Goal: Task Accomplishment & Management: Use online tool/utility

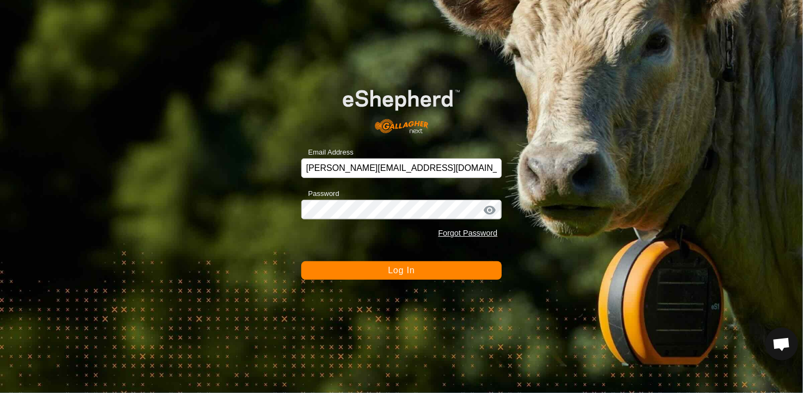
click at [403, 268] on span "Log In" at bounding box center [401, 270] width 27 height 9
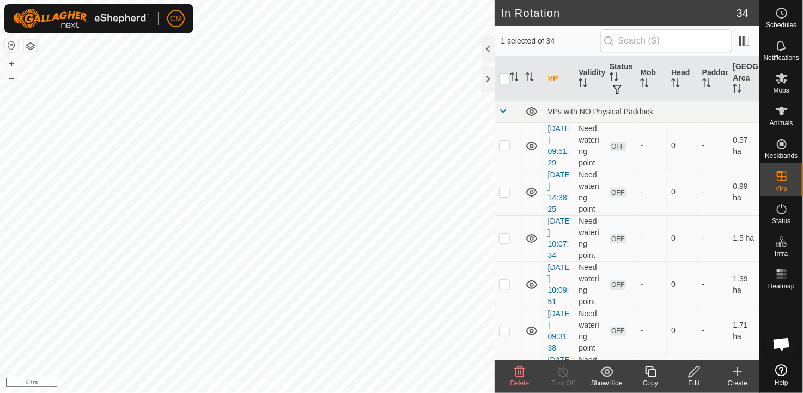
checkbox input "true"
checkbox input "false"
click at [733, 371] on icon at bounding box center [737, 372] width 13 height 13
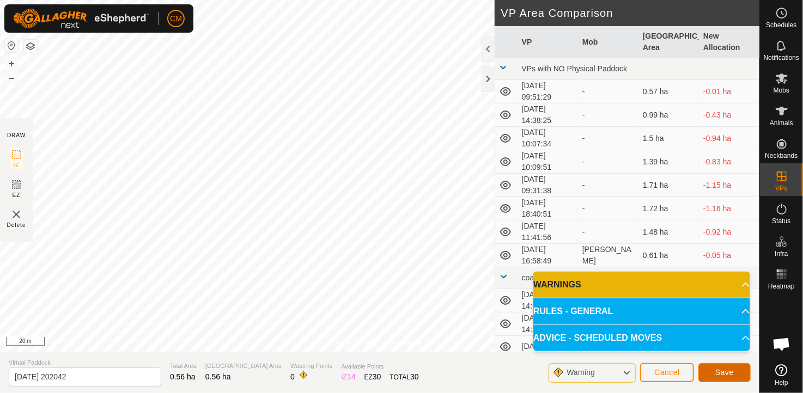
click at [717, 369] on span "Save" at bounding box center [724, 372] width 19 height 9
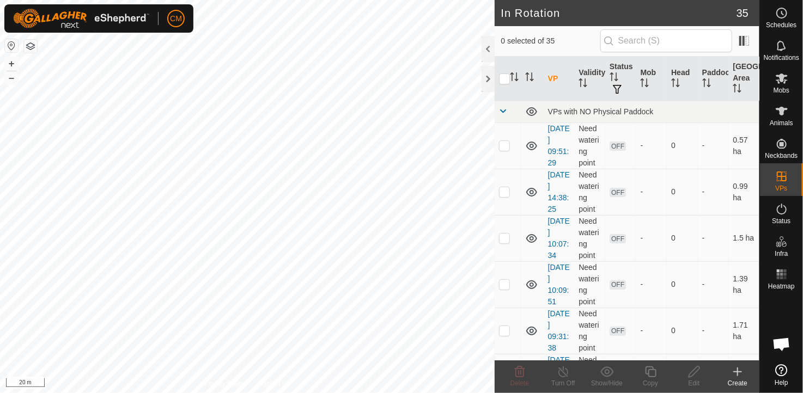
click at [740, 375] on icon at bounding box center [737, 372] width 13 height 13
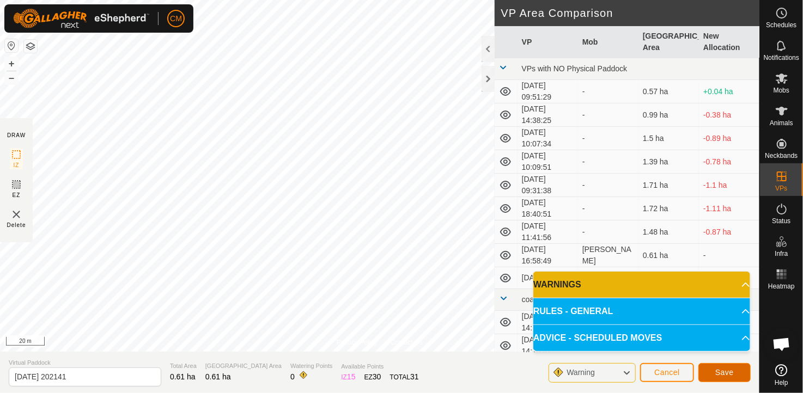
click at [719, 368] on span "Save" at bounding box center [724, 372] width 19 height 9
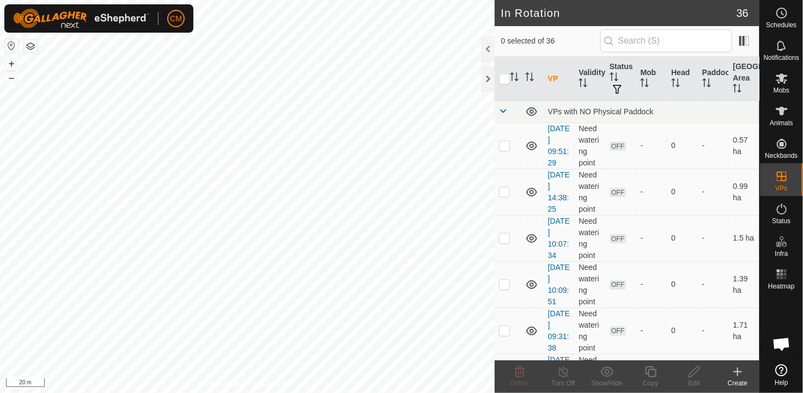
click at [738, 378] on icon at bounding box center [737, 372] width 13 height 13
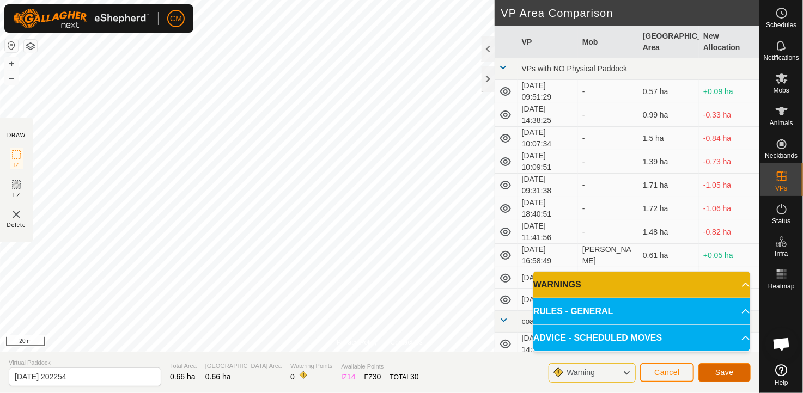
click at [722, 373] on span "Save" at bounding box center [724, 372] width 19 height 9
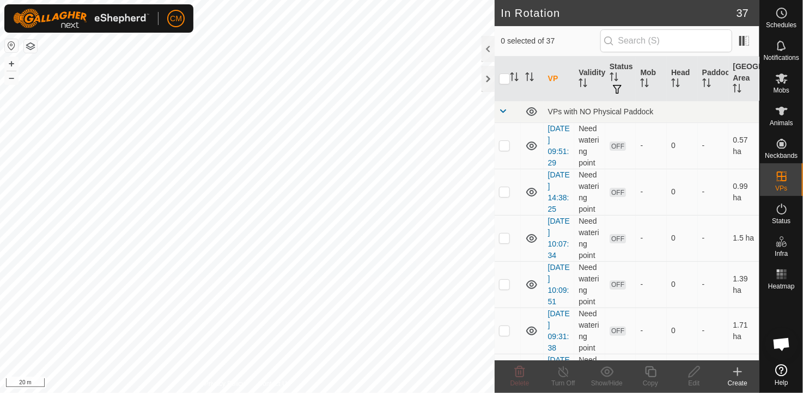
click at [741, 373] on icon at bounding box center [737, 372] width 13 height 13
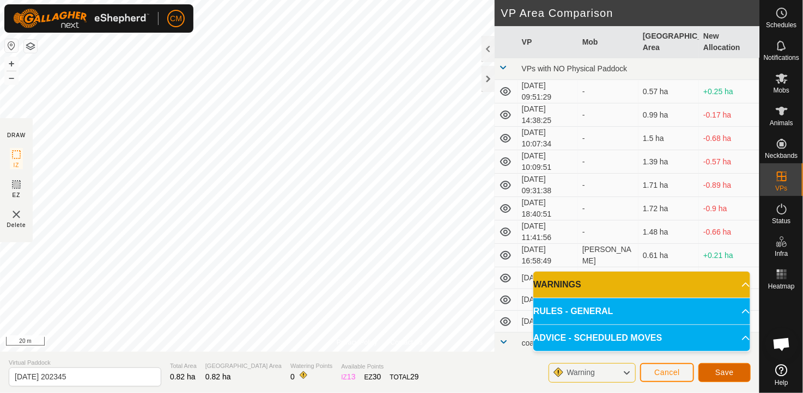
click at [733, 378] on button "Save" at bounding box center [725, 372] width 52 height 19
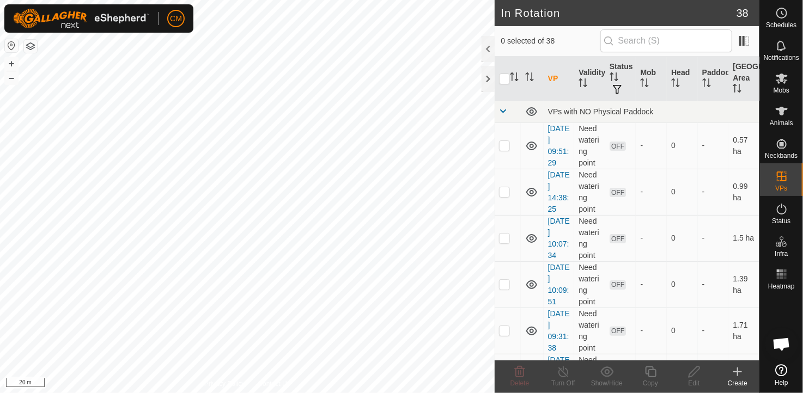
click at [734, 375] on icon at bounding box center [737, 372] width 13 height 13
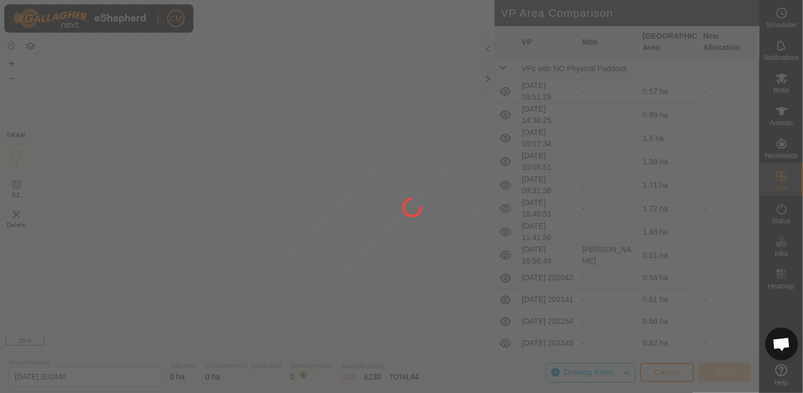
click at [464, 53] on div at bounding box center [401, 196] width 803 height 393
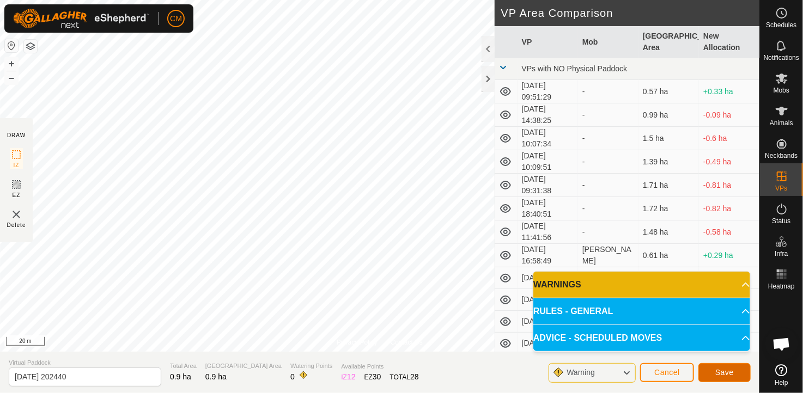
click at [726, 374] on span "Save" at bounding box center [724, 372] width 19 height 9
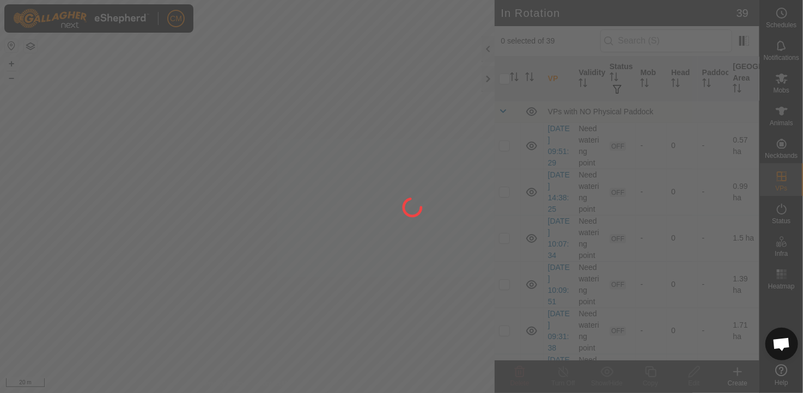
click at [298, 104] on div "CM Schedules Notifications Mobs Animals Neckbands VPs Status Infra Heatmap Help…" at bounding box center [401, 196] width 803 height 393
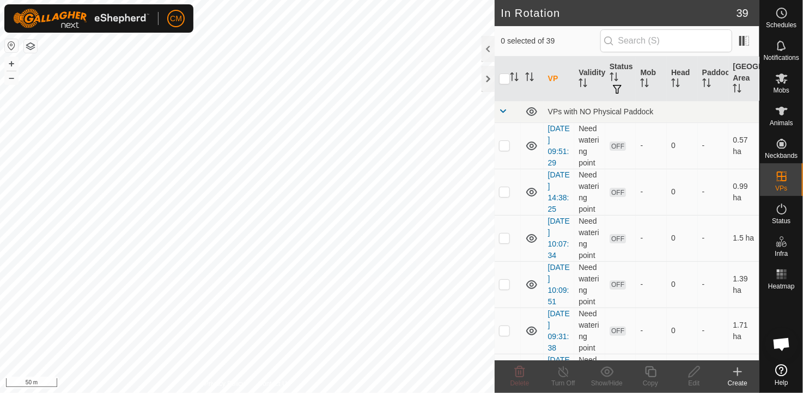
click at [738, 376] on icon at bounding box center [738, 372] width 0 height 8
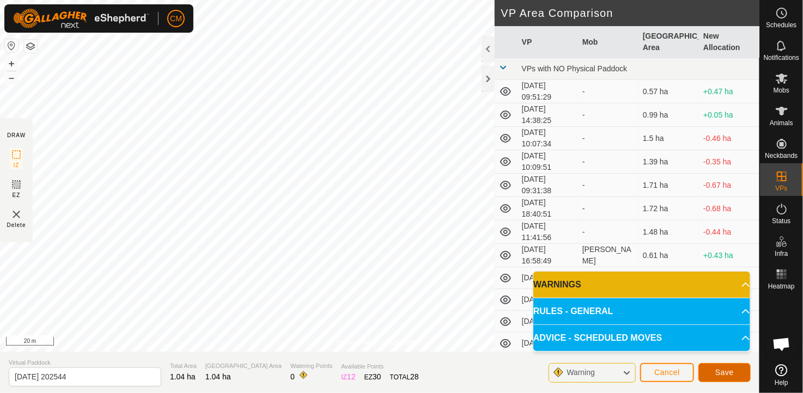
click at [732, 372] on span "Save" at bounding box center [724, 372] width 19 height 9
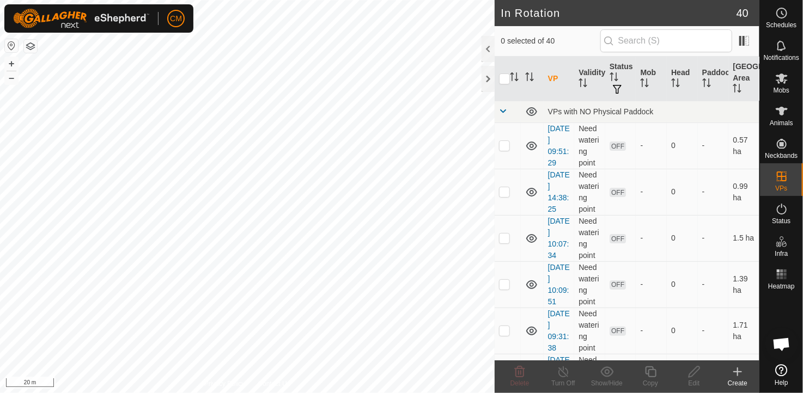
click at [735, 380] on div "Create" at bounding box center [738, 384] width 44 height 10
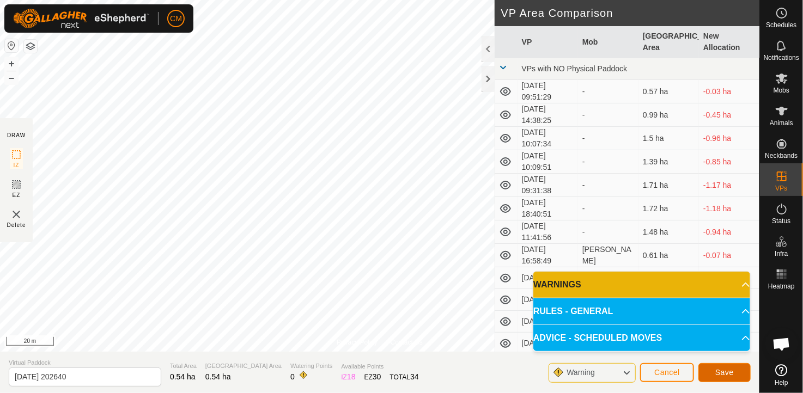
click at [724, 371] on span "Save" at bounding box center [724, 372] width 19 height 9
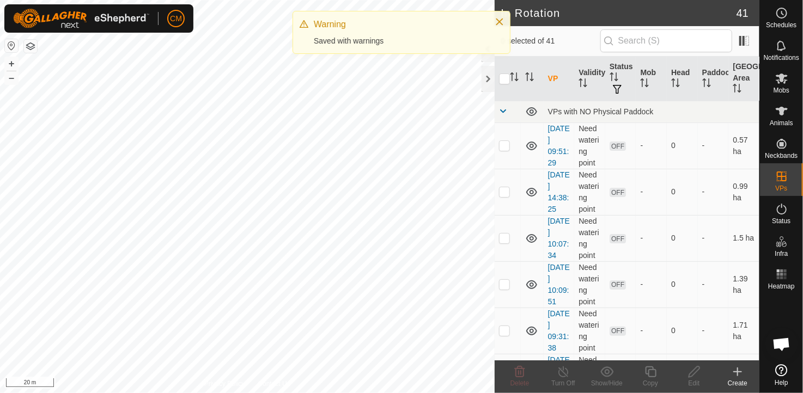
click at [741, 377] on icon at bounding box center [737, 372] width 13 height 13
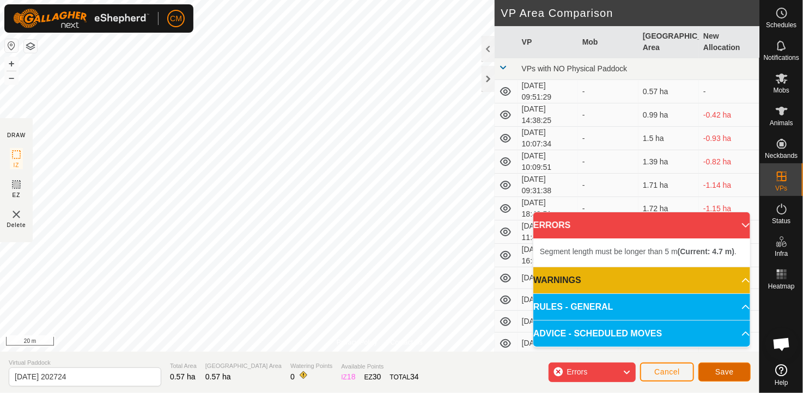
click at [730, 370] on span "Save" at bounding box center [724, 372] width 19 height 9
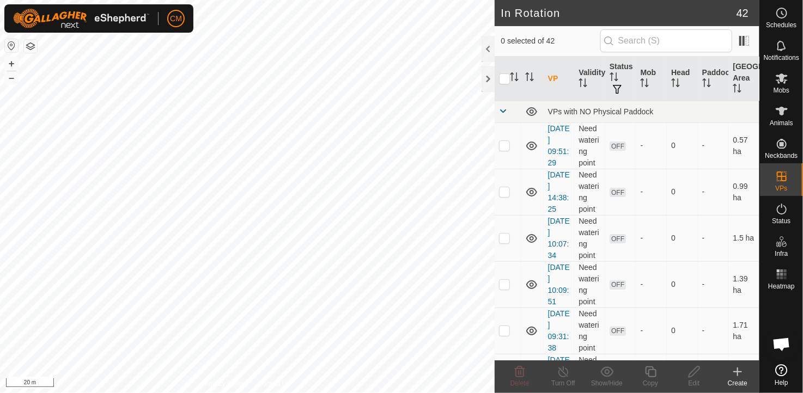
click at [739, 378] on icon at bounding box center [737, 372] width 13 height 13
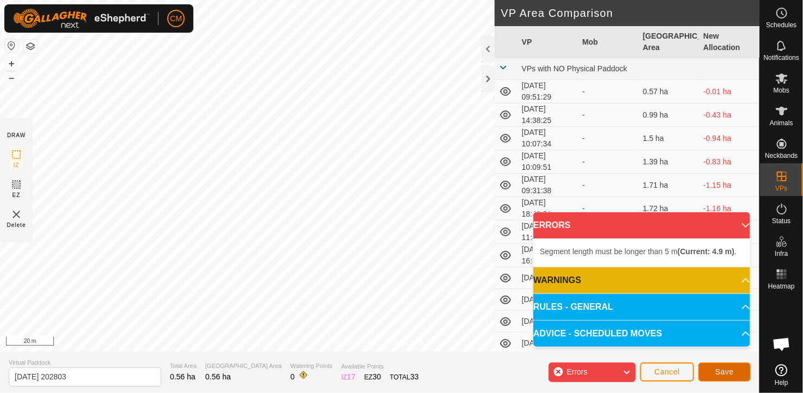
click at [716, 372] on span "Save" at bounding box center [724, 372] width 19 height 9
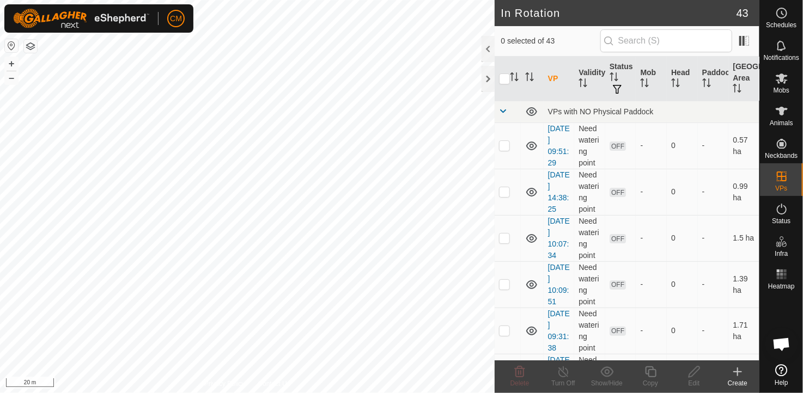
click at [732, 373] on icon at bounding box center [737, 372] width 13 height 13
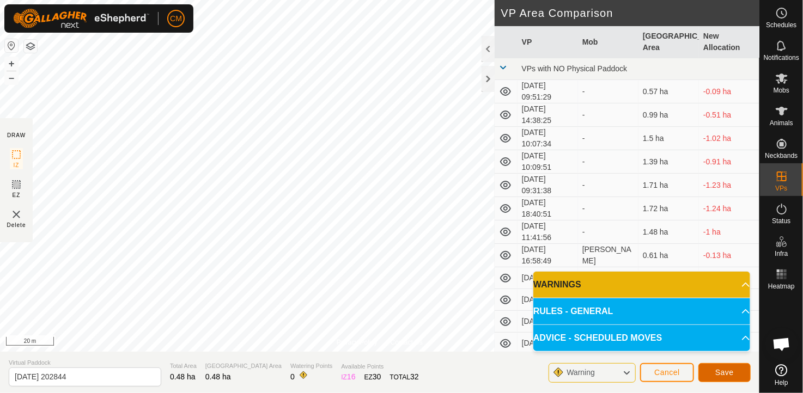
click at [714, 375] on button "Save" at bounding box center [725, 372] width 52 height 19
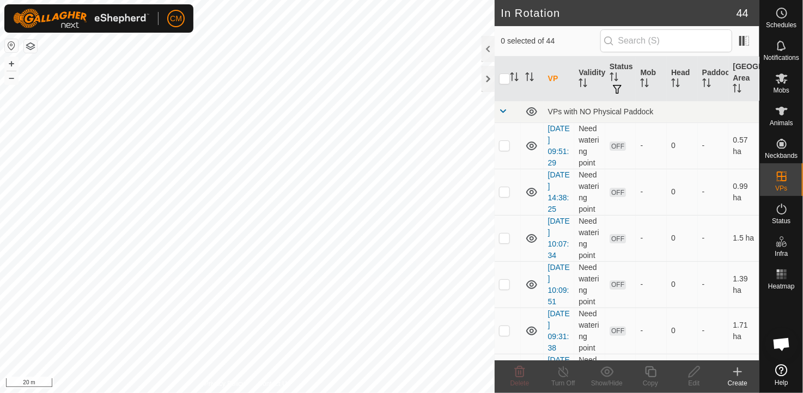
click at [738, 375] on icon at bounding box center [738, 372] width 0 height 8
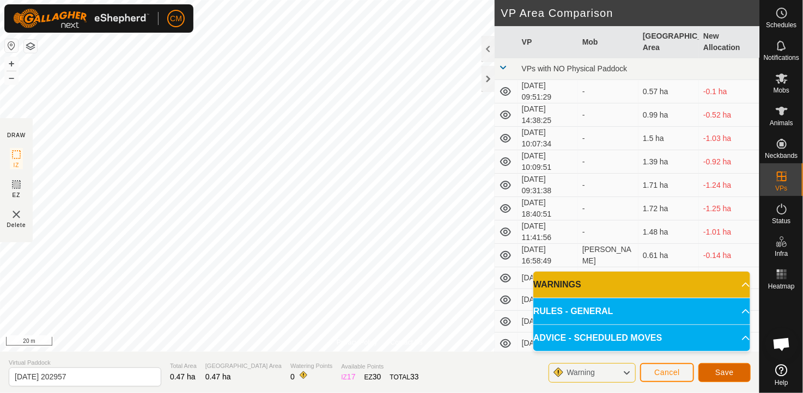
click at [713, 369] on button "Save" at bounding box center [725, 372] width 52 height 19
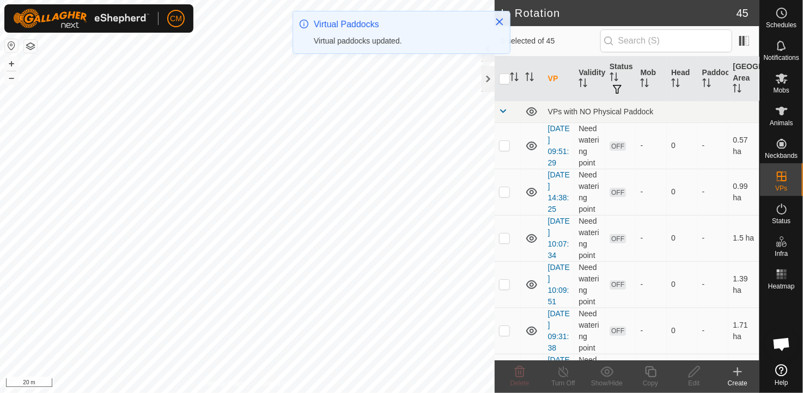
click at [738, 376] on icon at bounding box center [738, 372] width 0 height 8
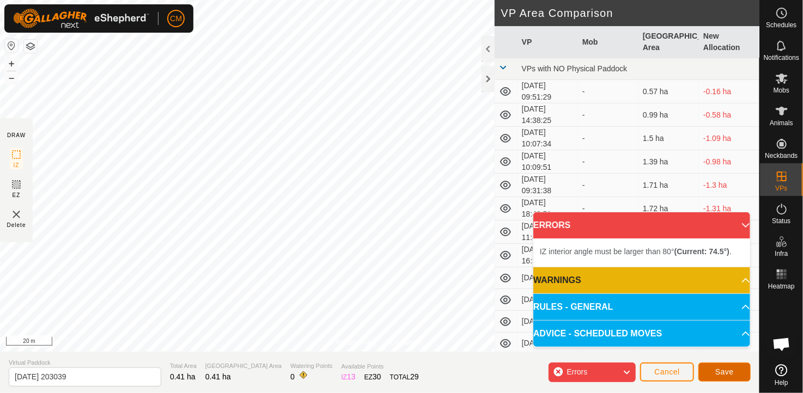
click at [726, 368] on span "Save" at bounding box center [724, 372] width 19 height 9
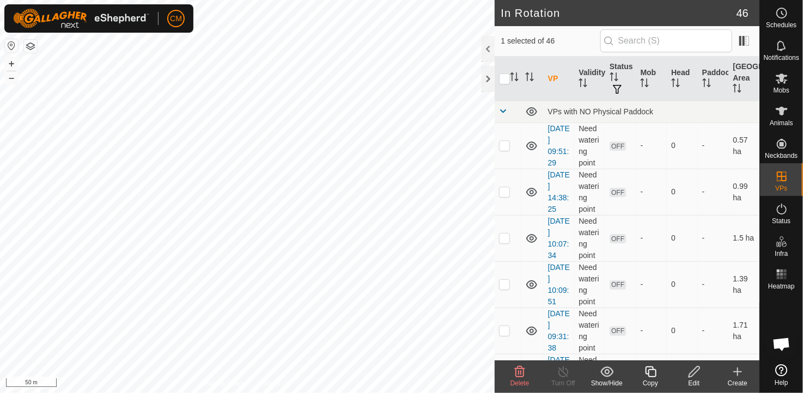
checkbox input "false"
checkbox input "true"
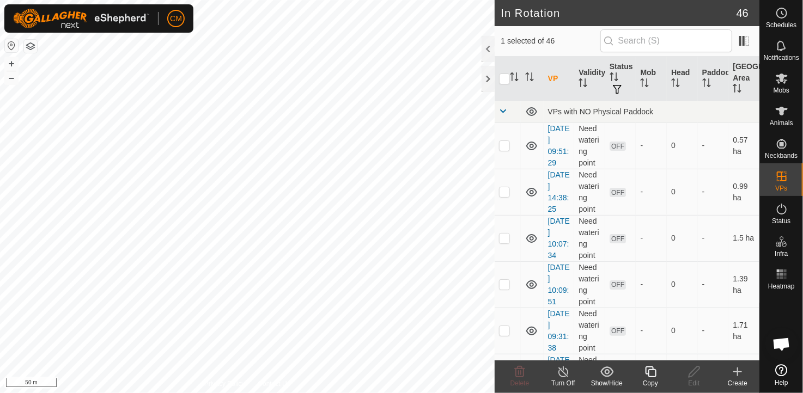
checkbox input "true"
checkbox input "false"
checkbox input "true"
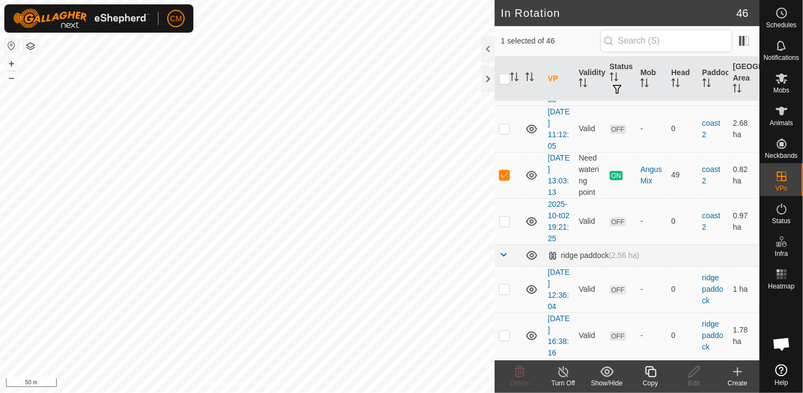
scroll to position [1798, 0]
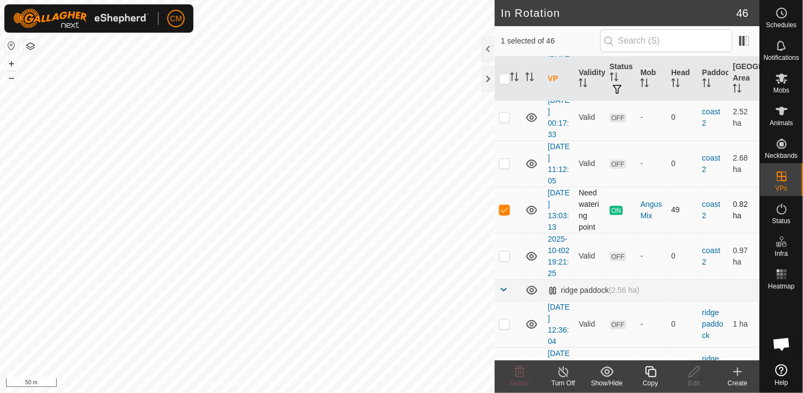
checkbox input "true"
checkbox input "false"
checkbox input "true"
click at [732, 377] on icon at bounding box center [737, 372] width 13 height 13
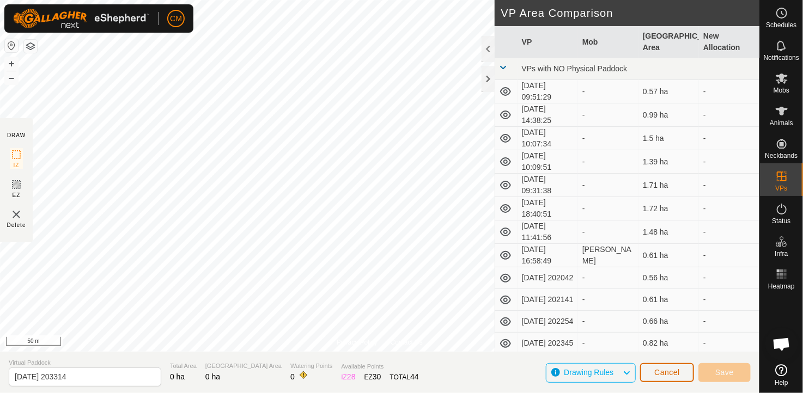
click at [676, 378] on button "Cancel" at bounding box center [667, 372] width 54 height 19
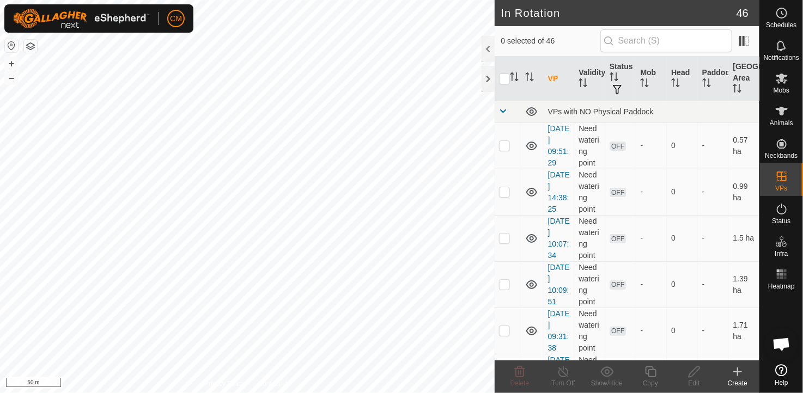
click at [731, 375] on icon at bounding box center [737, 372] width 13 height 13
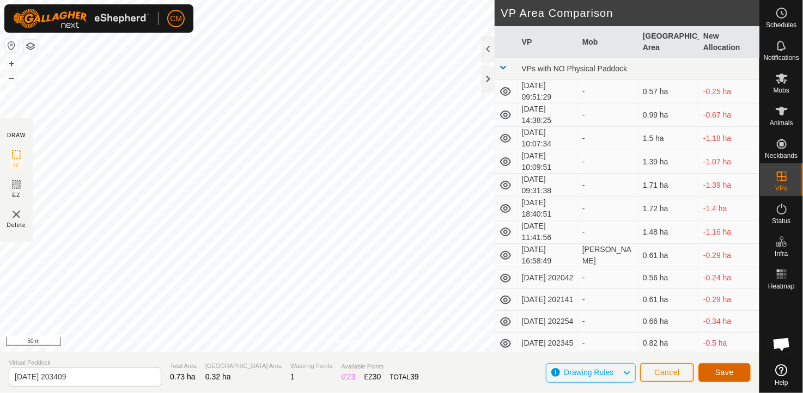
click at [717, 369] on span "Save" at bounding box center [724, 372] width 19 height 9
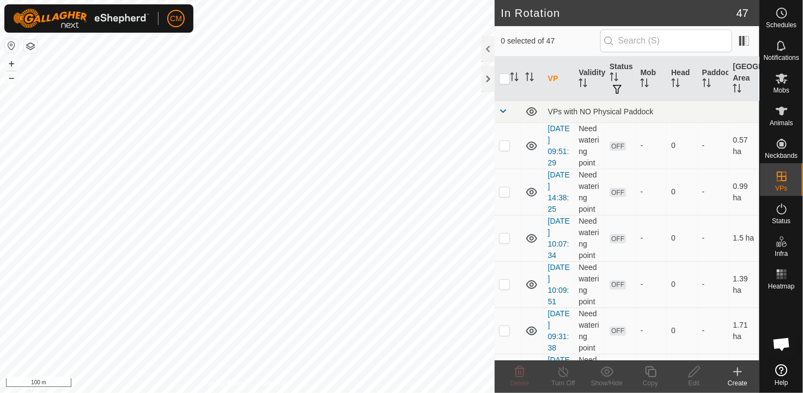
checkbox input "true"
checkbox input "false"
checkbox input "true"
checkbox input "false"
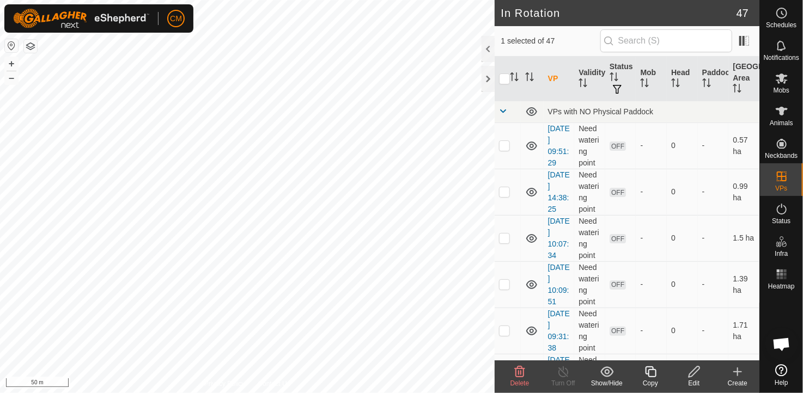
checkbox input "true"
checkbox input "false"
checkbox input "true"
checkbox input "false"
checkbox input "true"
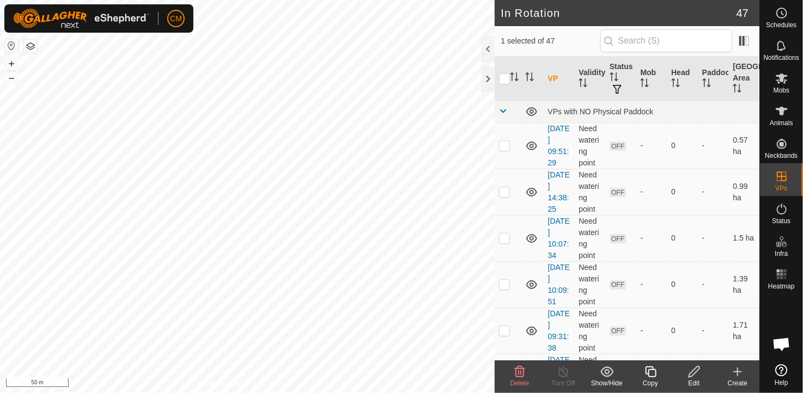
checkbox input "false"
checkbox input "true"
checkbox input "false"
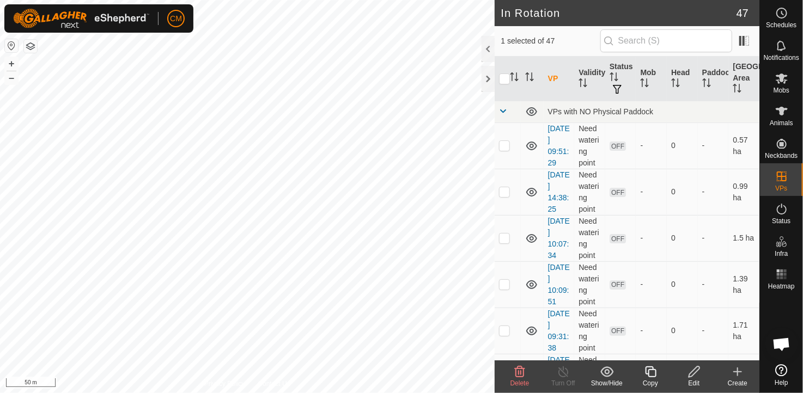
checkbox input "true"
checkbox input "false"
checkbox input "true"
checkbox input "false"
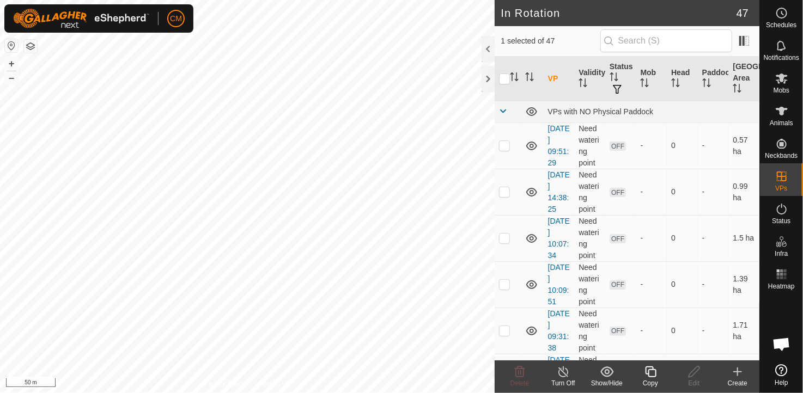
checkbox input "false"
checkbox input "true"
